Goal: Information Seeking & Learning: Learn about a topic

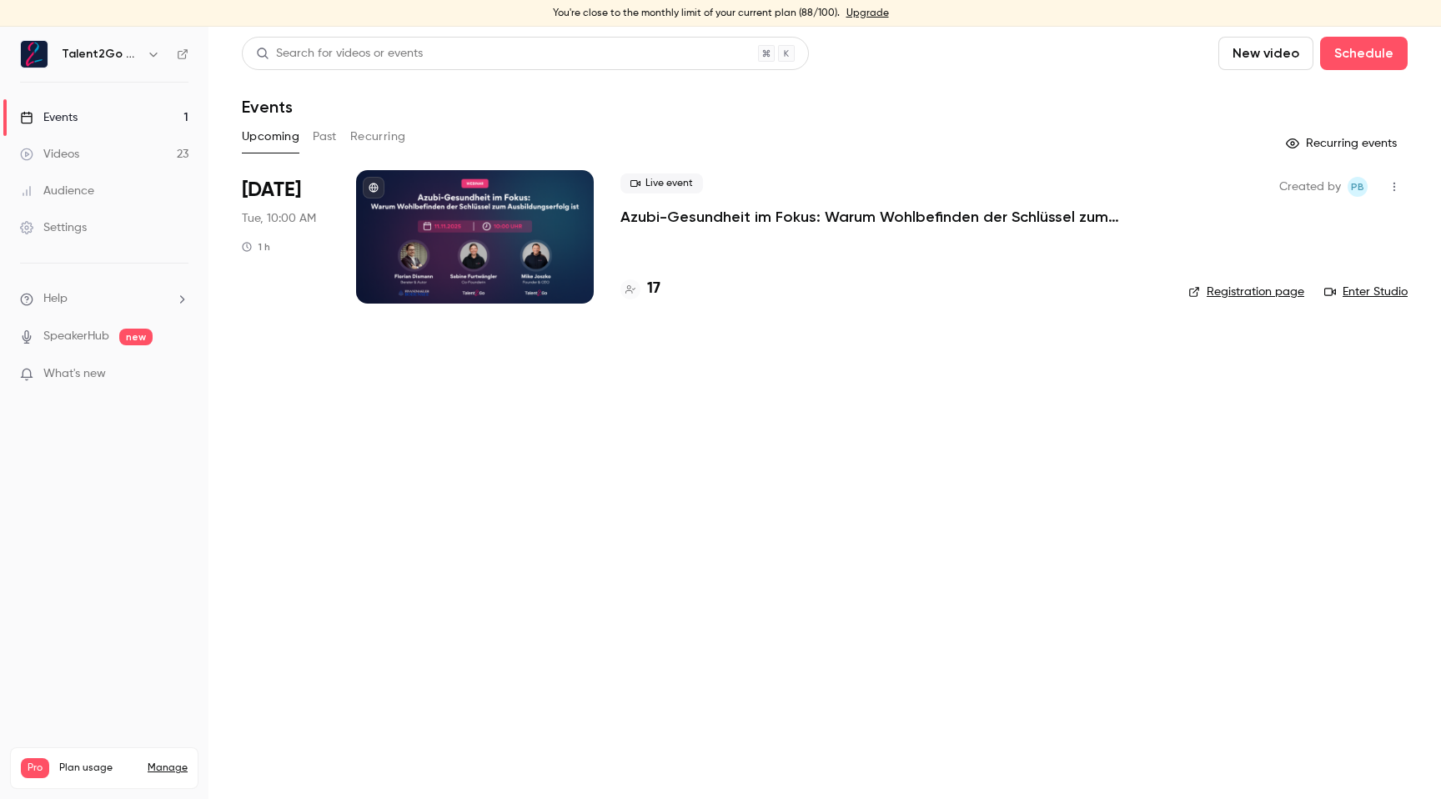
click at [330, 139] on button "Past" at bounding box center [325, 136] width 24 height 27
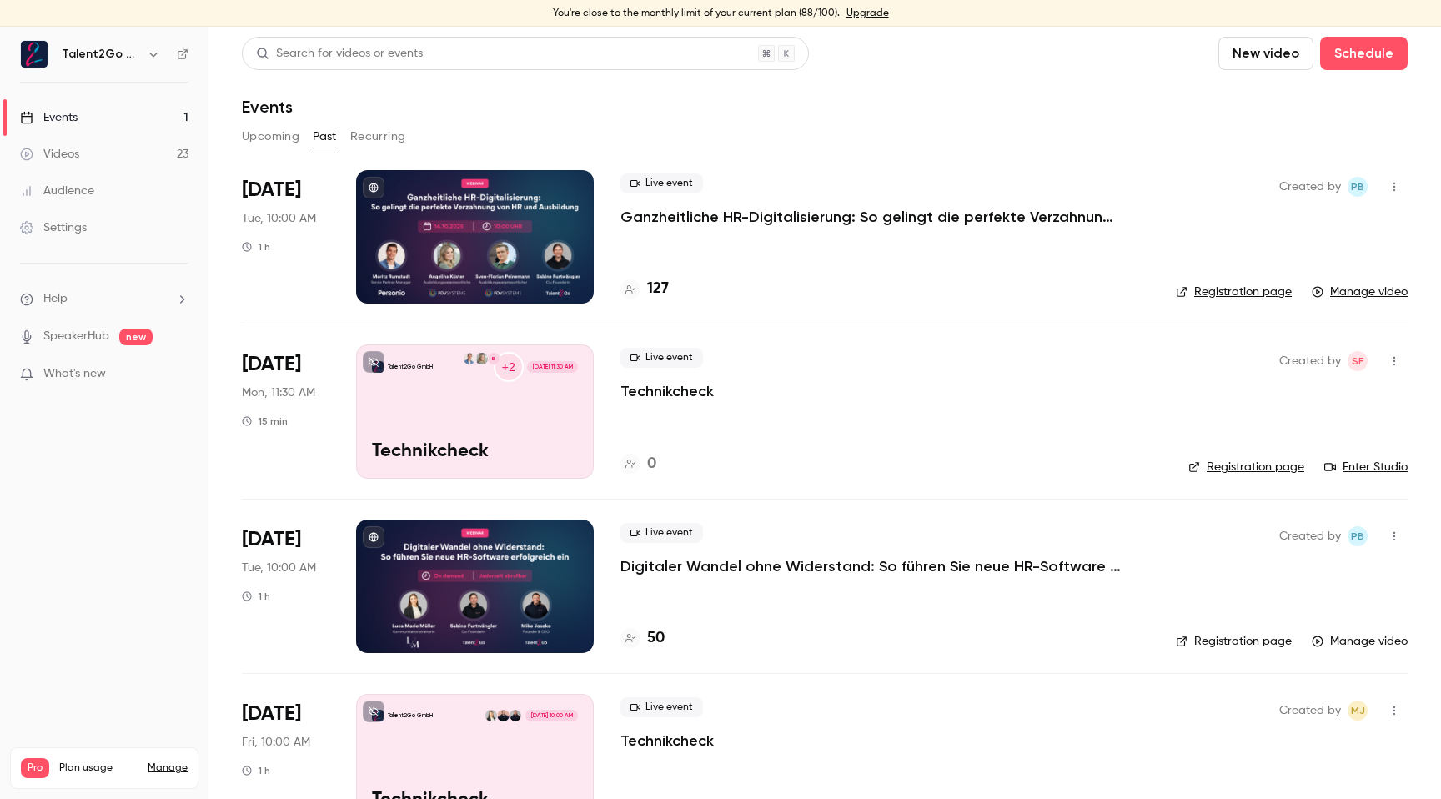
click at [717, 222] on p "Ganzheitliche HR-Digitalisierung: So gelingt die perfekte Verzahnung von HR und…" at bounding box center [871, 217] width 501 height 20
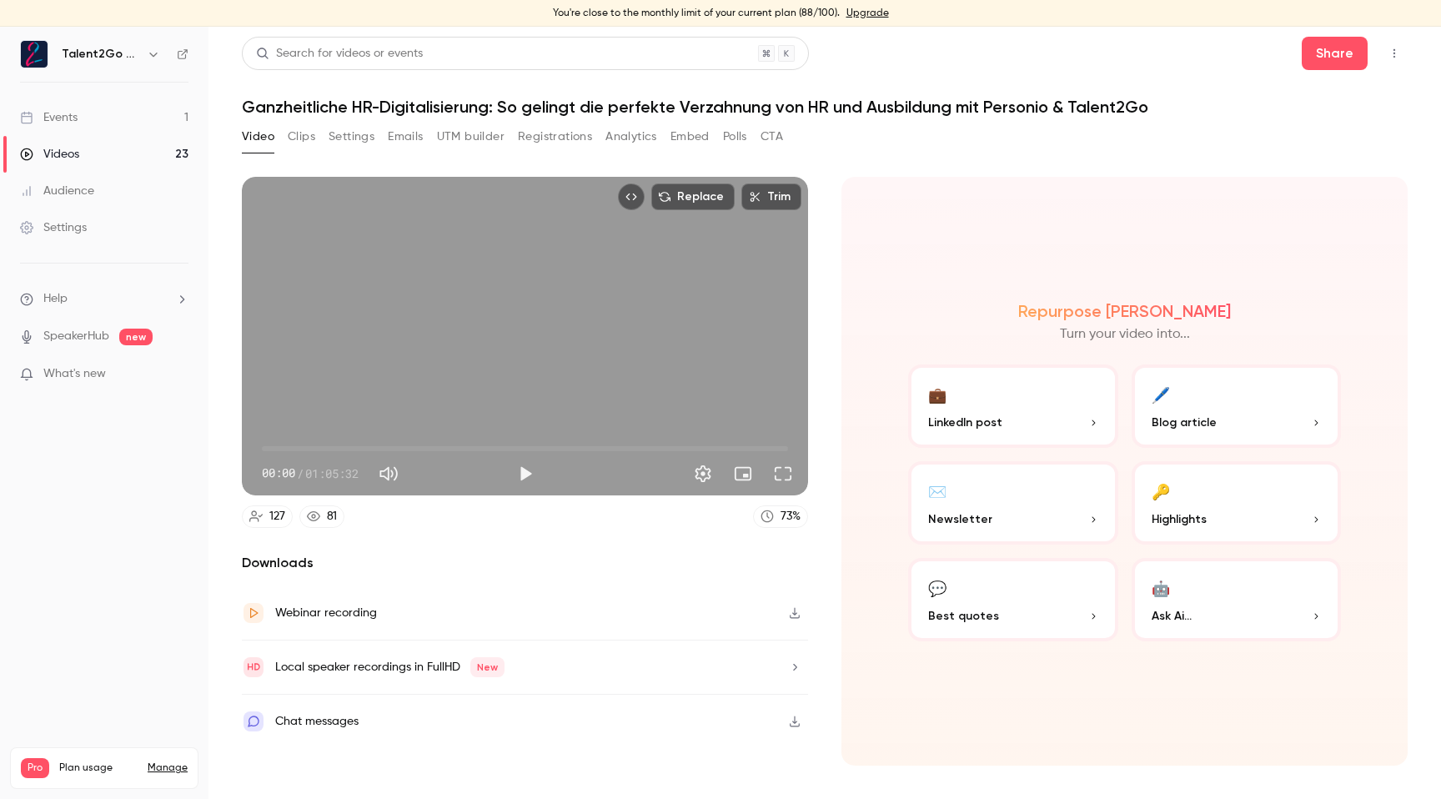
click at [728, 134] on button "Polls" at bounding box center [735, 136] width 24 height 27
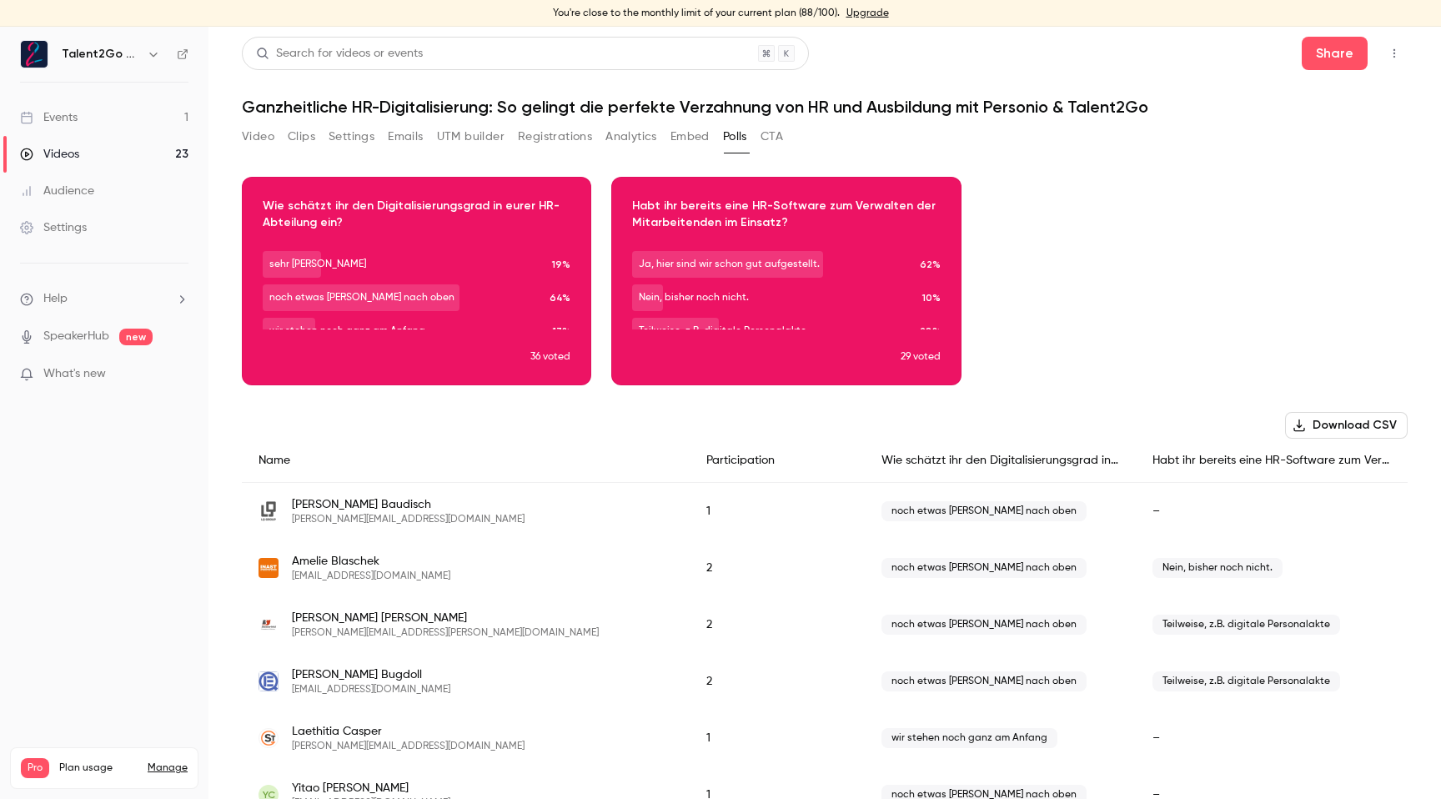
click at [1369, 424] on button "Download CSV" at bounding box center [1347, 425] width 123 height 27
click at [772, 135] on button "CTA" at bounding box center [772, 136] width 23 height 27
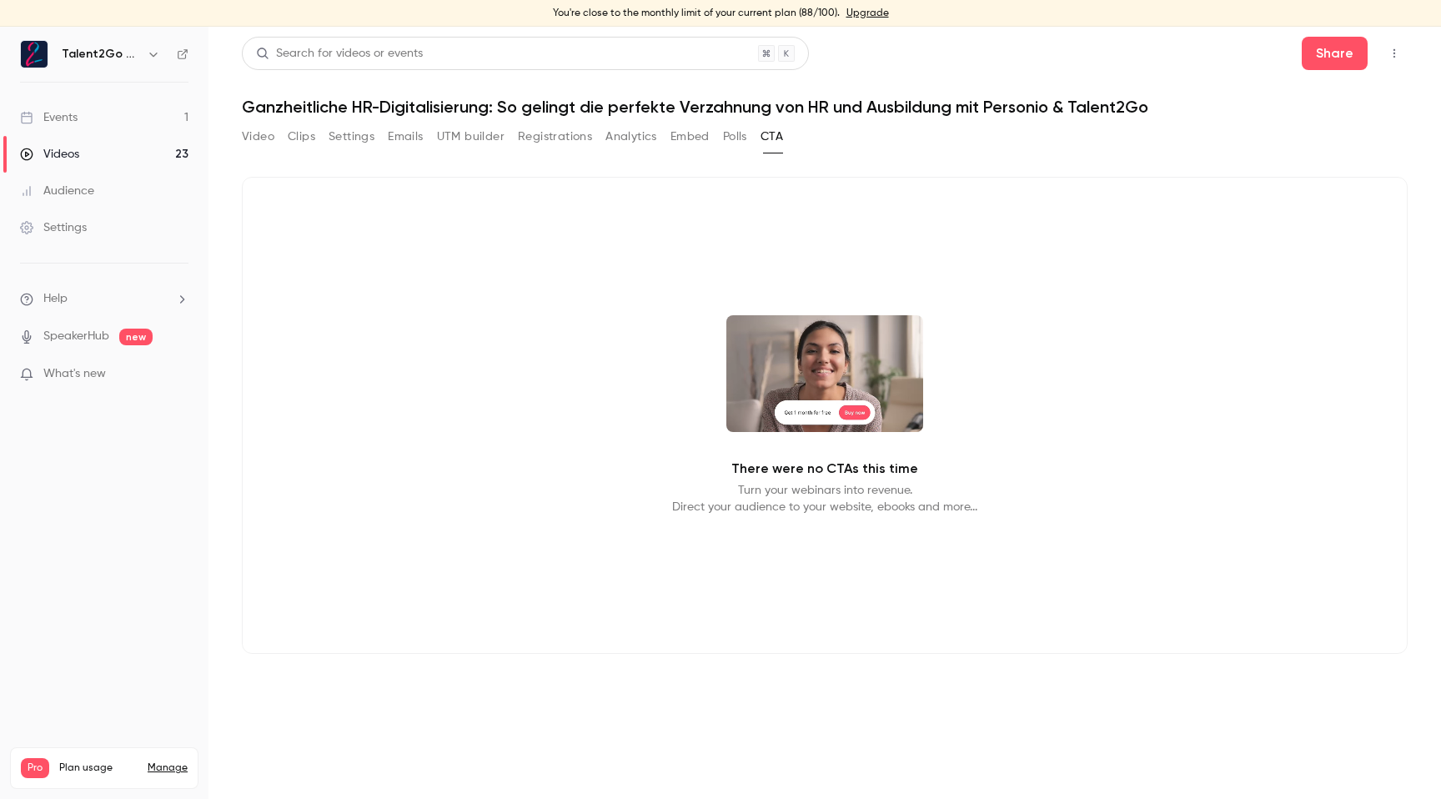
click at [740, 141] on button "Polls" at bounding box center [735, 136] width 24 height 27
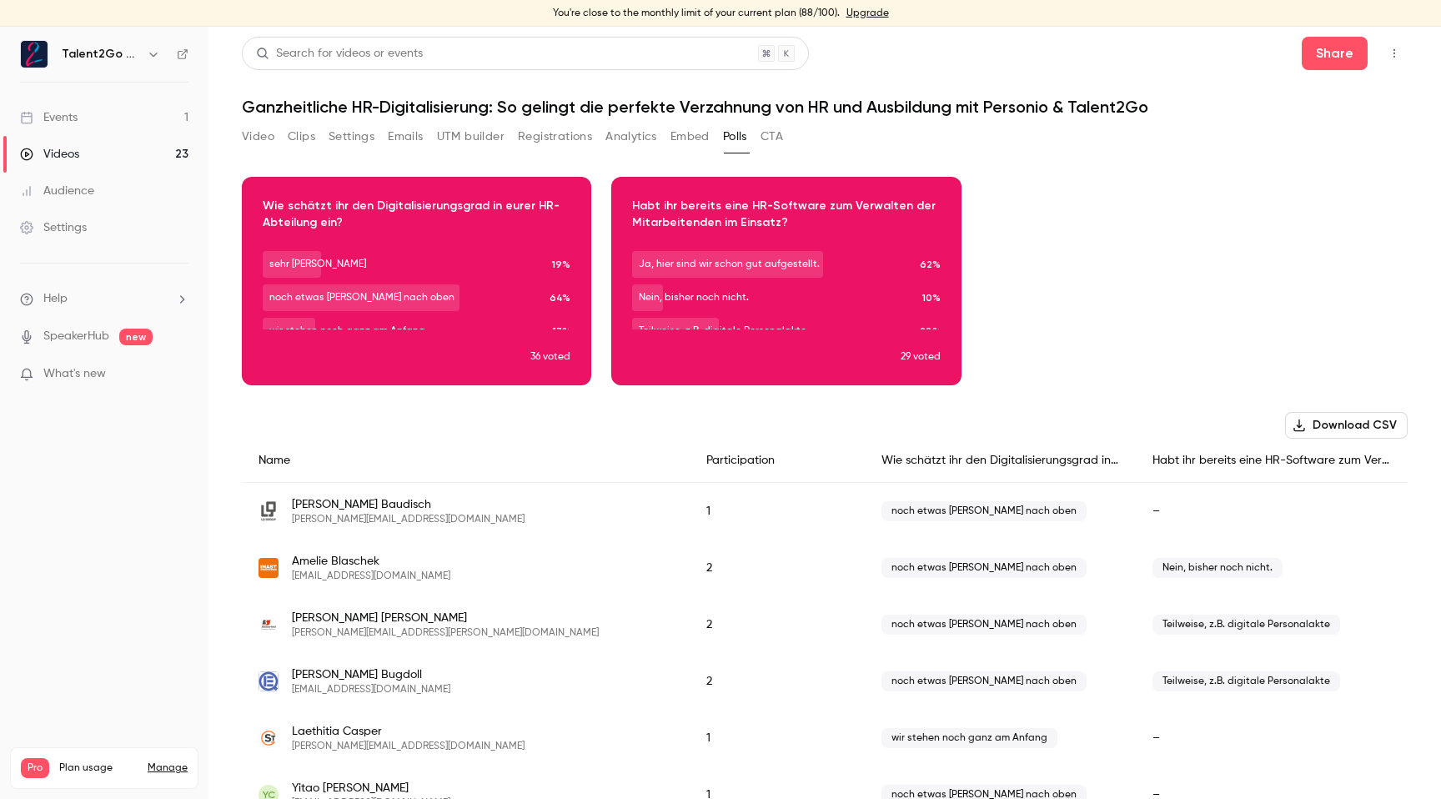
click at [704, 141] on button "Embed" at bounding box center [690, 136] width 39 height 27
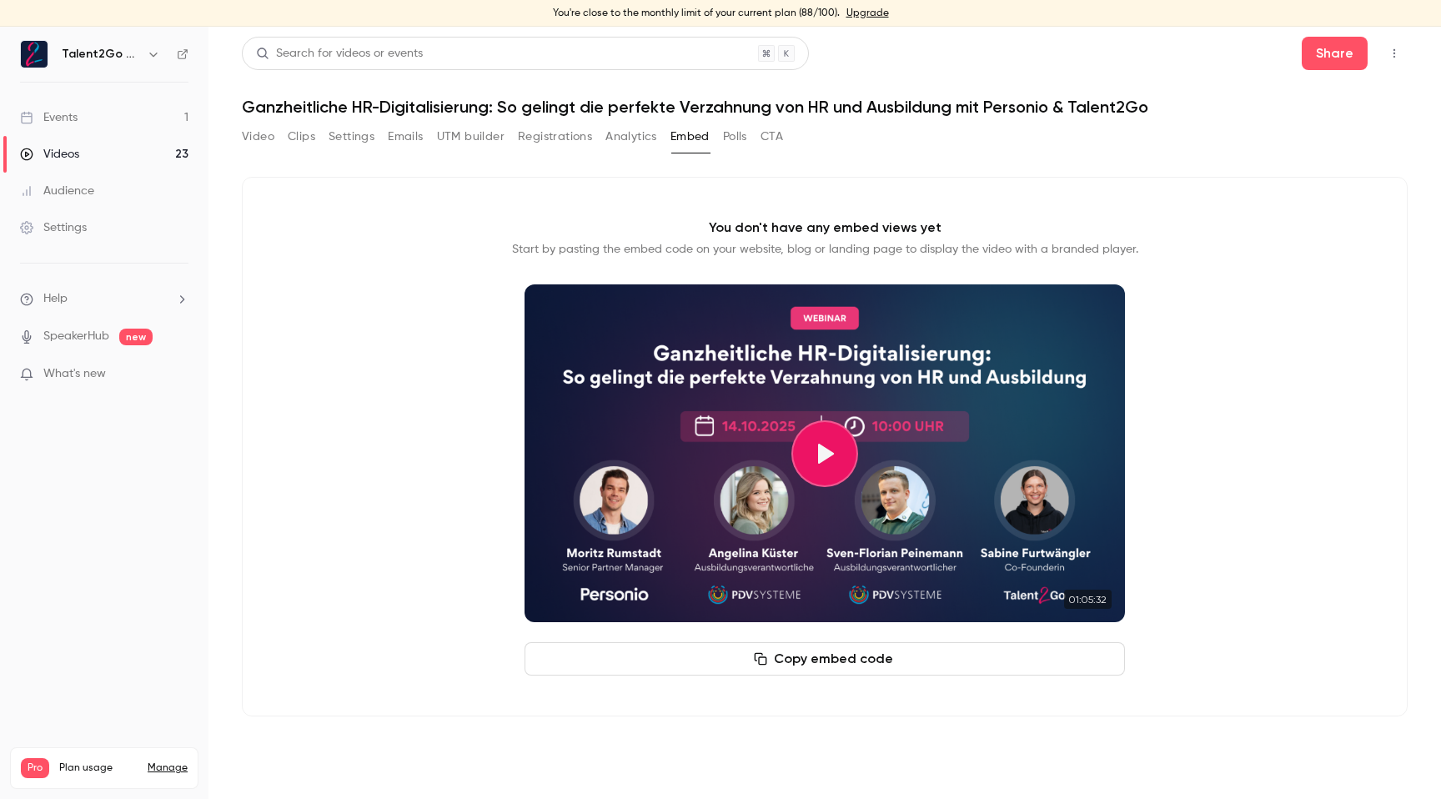
click at [662, 142] on div "Video Clips Settings Emails UTM builder Registrations Analytics Embed Polls CTA" at bounding box center [512, 136] width 541 height 27
click at [651, 141] on button "Analytics" at bounding box center [632, 136] width 52 height 27
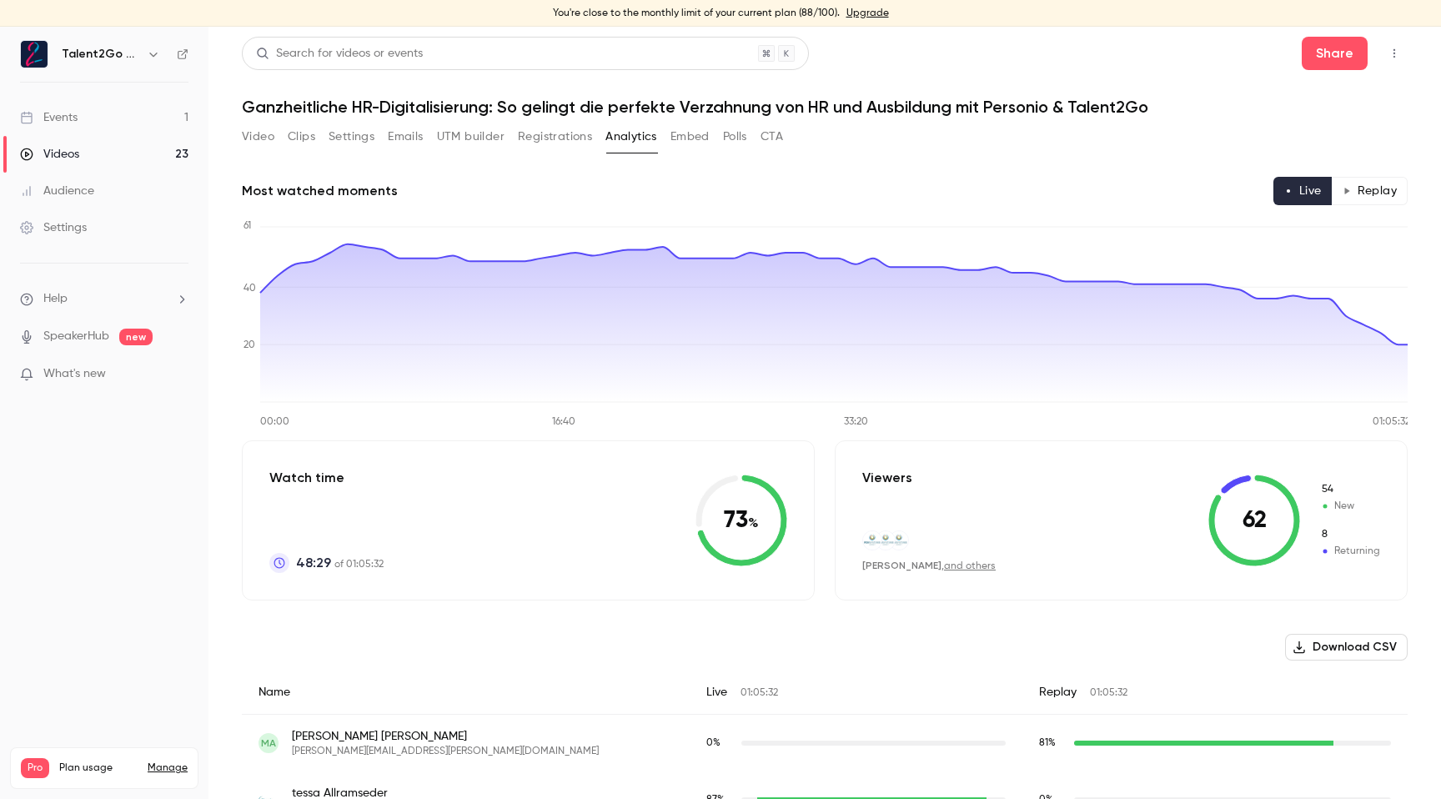
click at [570, 143] on button "Registrations" at bounding box center [555, 136] width 74 height 27
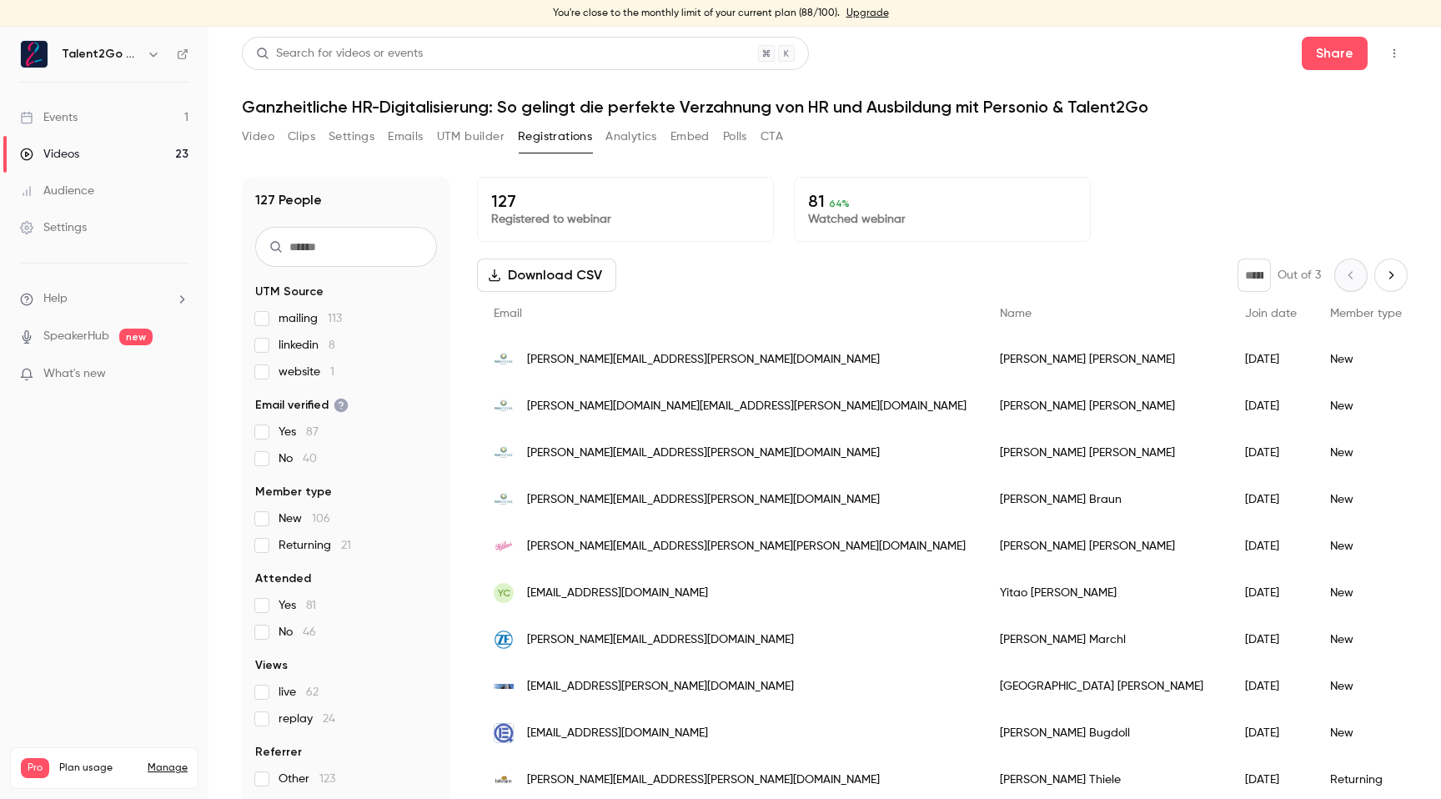
click at [445, 143] on button "UTM builder" at bounding box center [471, 136] width 68 height 27
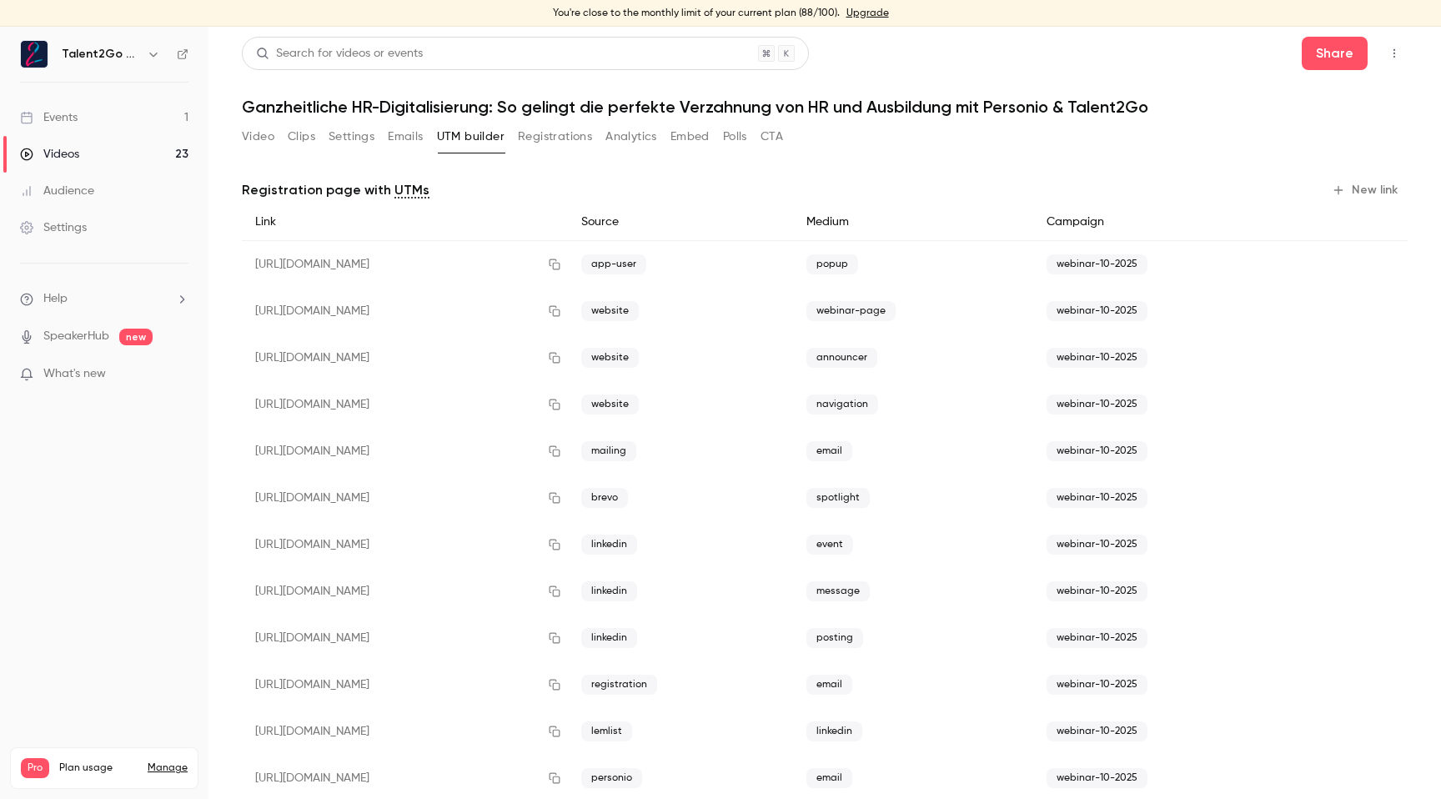
click at [525, 132] on button "Registrations" at bounding box center [555, 136] width 74 height 27
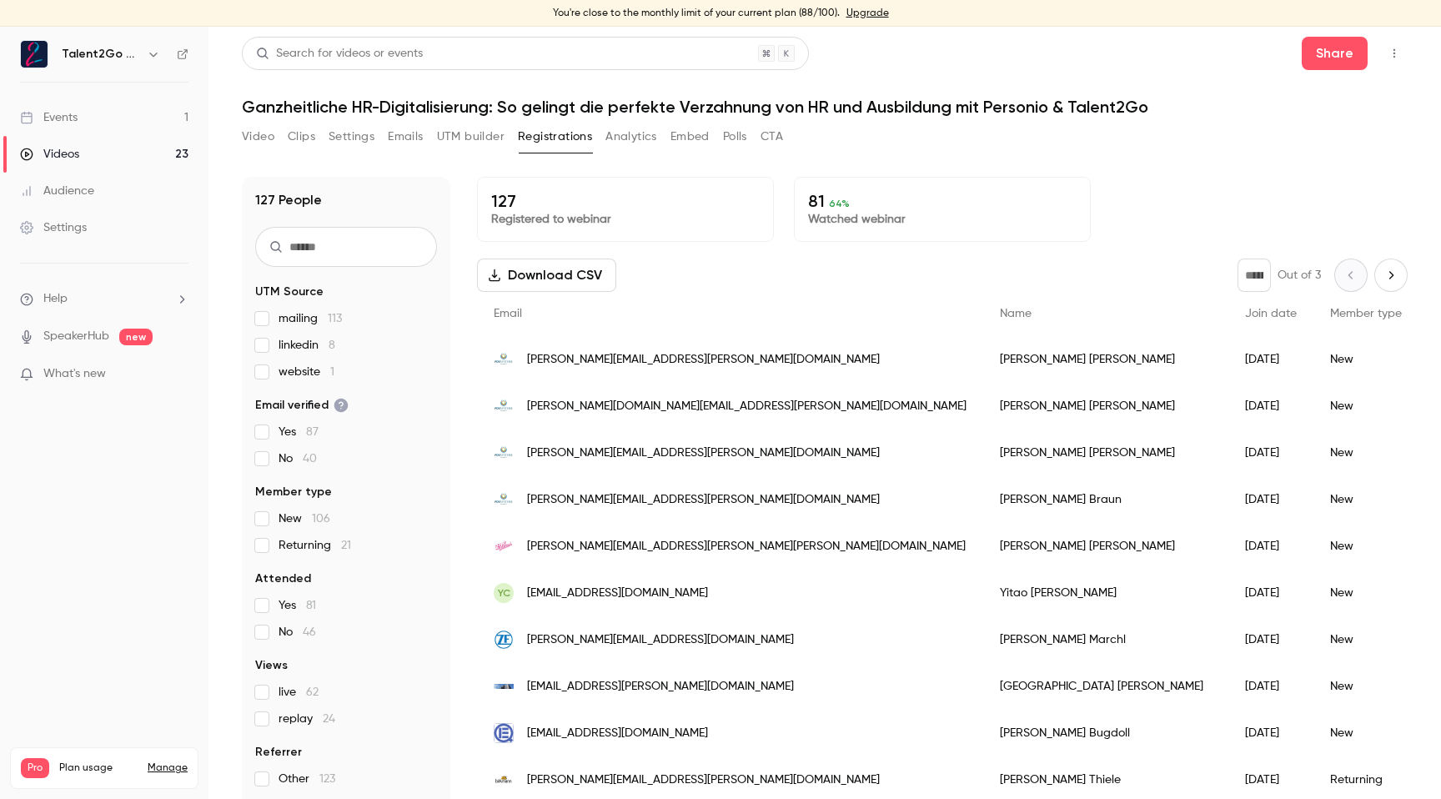
click at [398, 144] on button "Emails" at bounding box center [405, 136] width 35 height 27
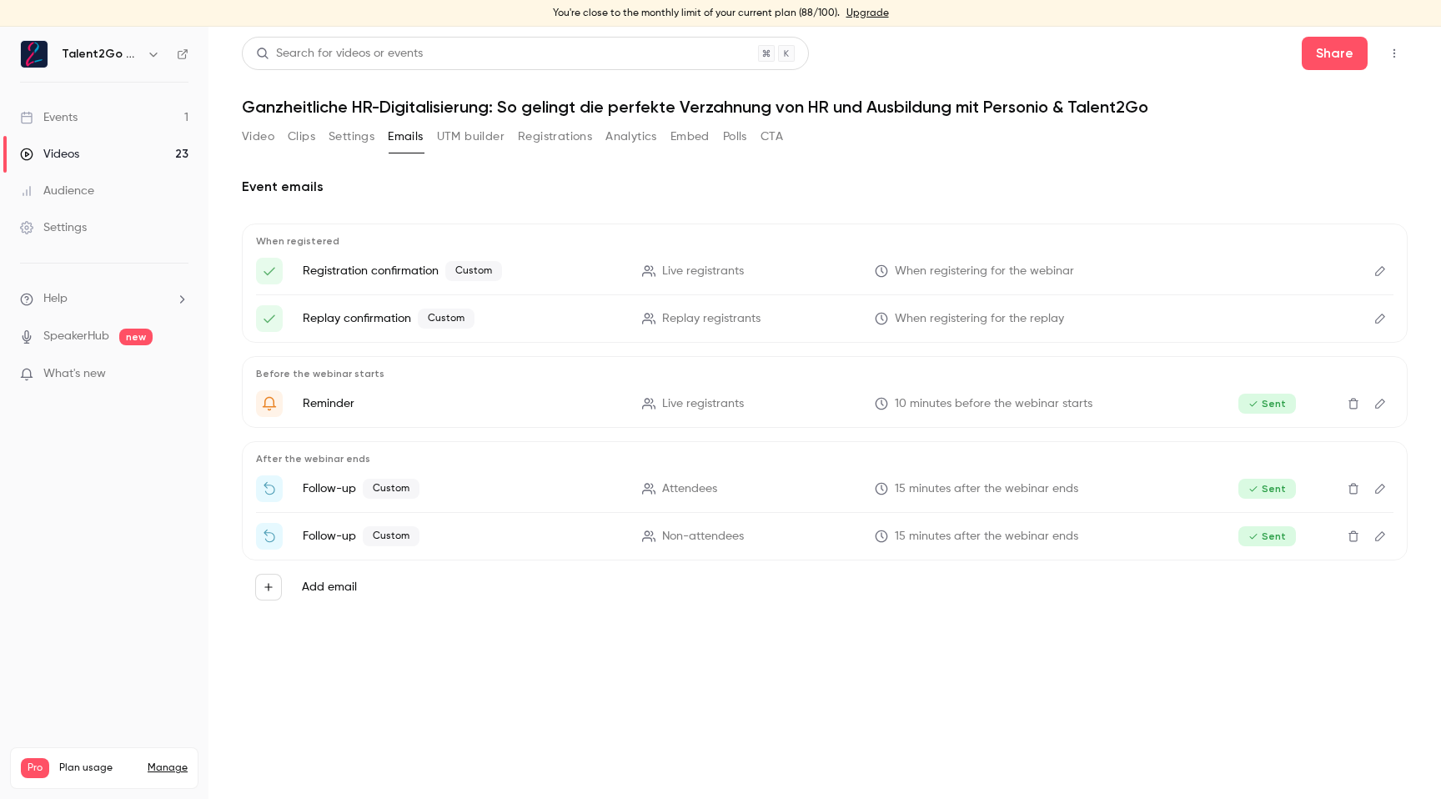
click at [356, 136] on button "Settings" at bounding box center [352, 136] width 46 height 27
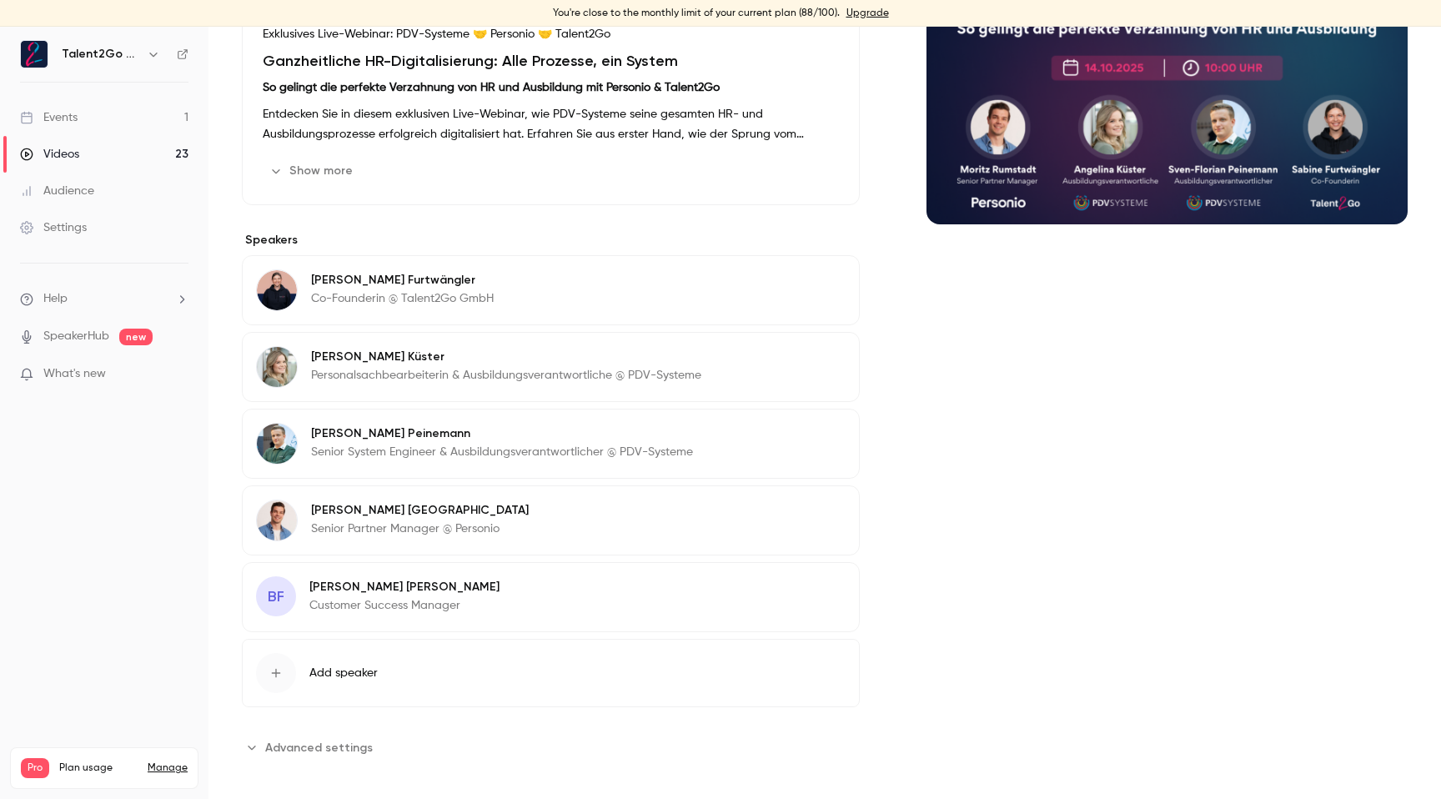
scroll to position [245, 0]
